Goal: Task Accomplishment & Management: Manage account settings

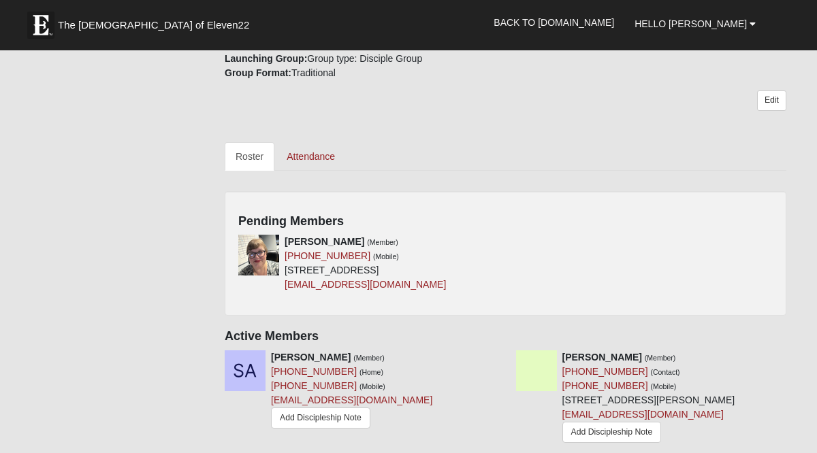
scroll to position [426, 0]
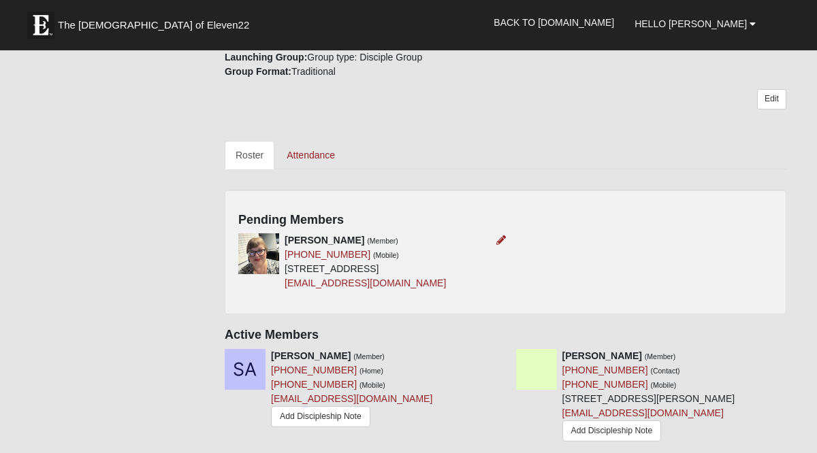
click at [255, 237] on img at bounding box center [258, 254] width 41 height 41
click at [506, 234] on div "Bridgette Briske (Member) (772) 204-3999 (Mobile) 3885 SW Daisy St Port Saint L…" at bounding box center [505, 267] width 555 height 67
click at [501, 236] on icon at bounding box center [501, 241] width 10 height 10
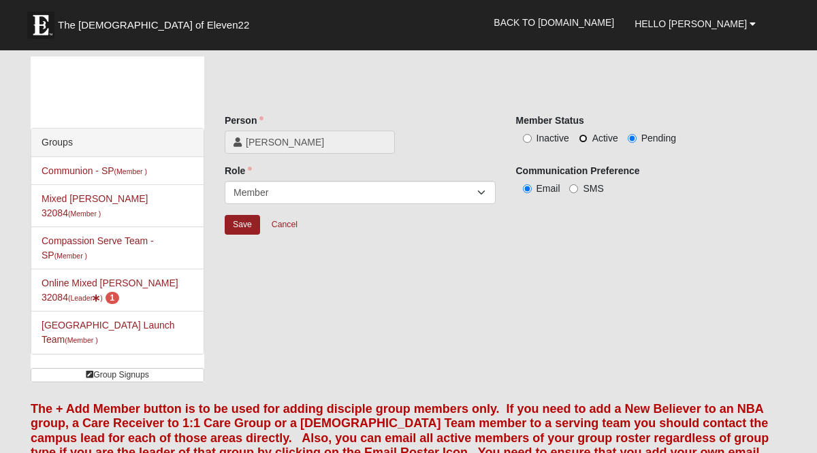
click at [586, 134] on input "Active" at bounding box center [583, 138] width 9 height 9
radio input "true"
click at [232, 212] on div "Role Leader Coleader Coach Member Campus Lead Future Leader Role is required." at bounding box center [359, 189] width 291 height 50
click at [240, 225] on input "Save" at bounding box center [242, 225] width 35 height 20
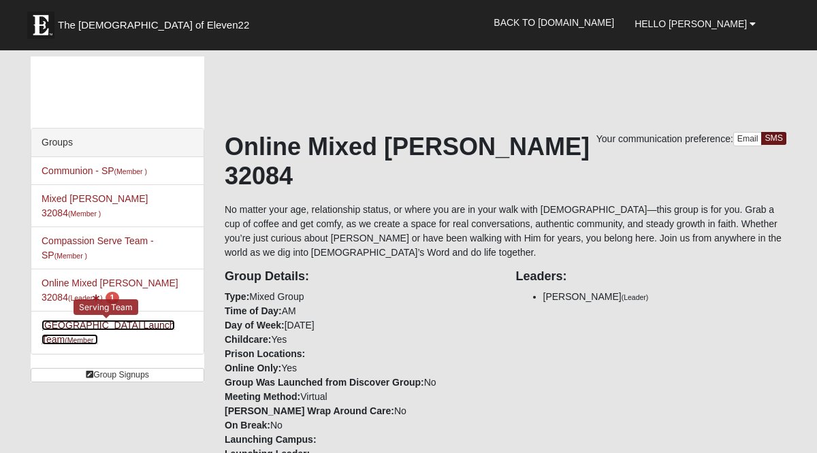
click at [78, 320] on link "St. Augustine Campus Launch Team (Member )" at bounding box center [108, 332] width 133 height 25
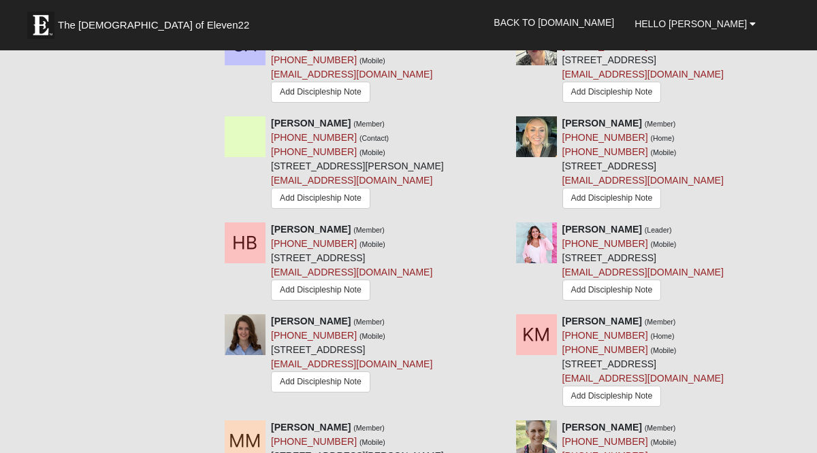
scroll to position [766, 0]
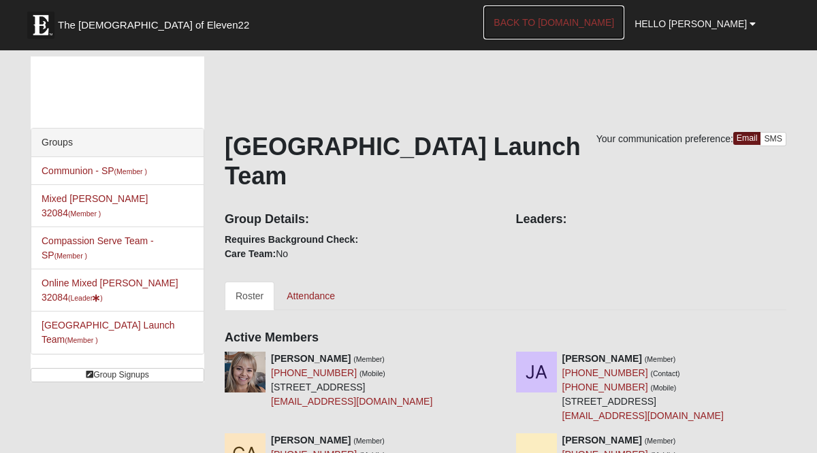
click at [598, 29] on link "Back to [DOMAIN_NAME]" at bounding box center [553, 22] width 141 height 34
